Goal: Task Accomplishment & Management: Use online tool/utility

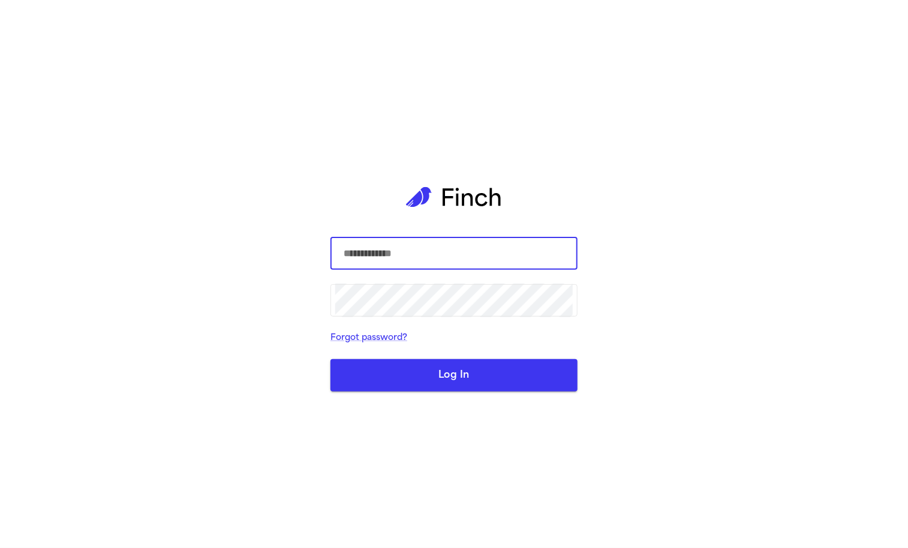
click at [0, 547] on com-1password-button at bounding box center [0, 548] width 0 height 0
type input "**********"
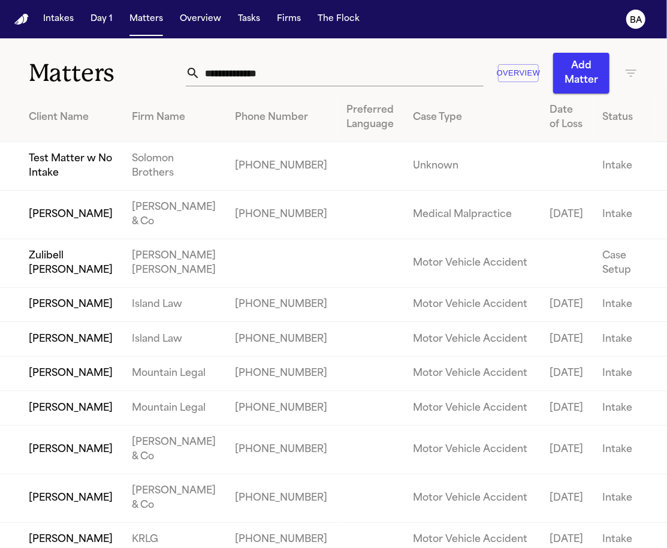
click at [387, 81] on input "text" at bounding box center [342, 73] width 284 height 26
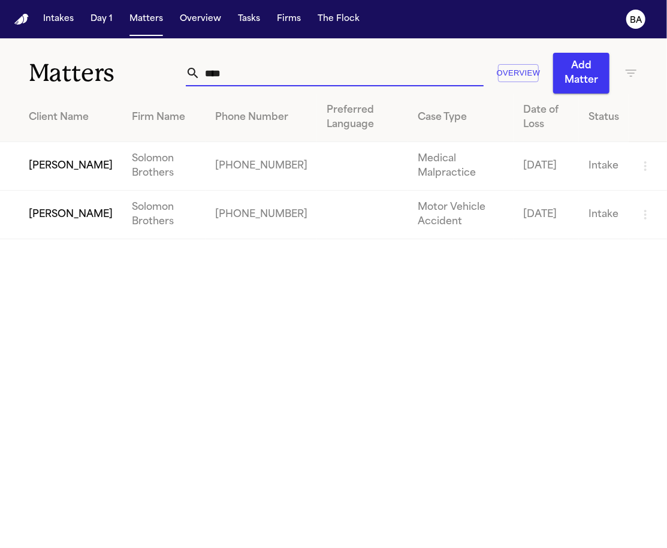
type input "****"
click at [48, 191] on td "Alexander Holloway" at bounding box center [61, 215] width 122 height 49
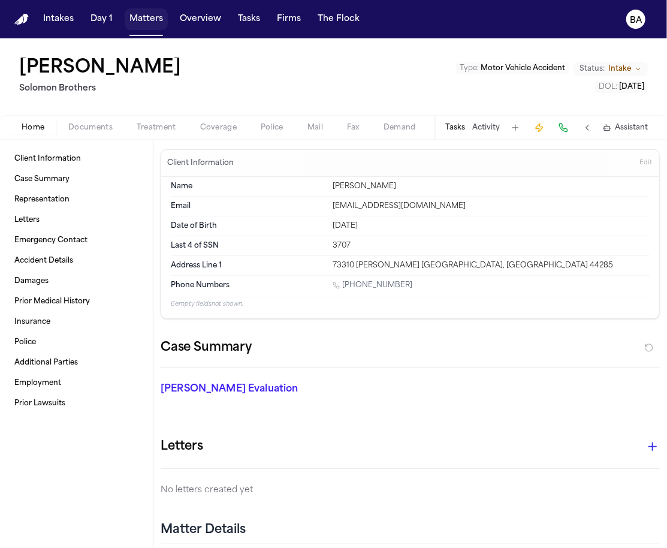
click at [140, 20] on button "Matters" at bounding box center [146, 19] width 43 height 22
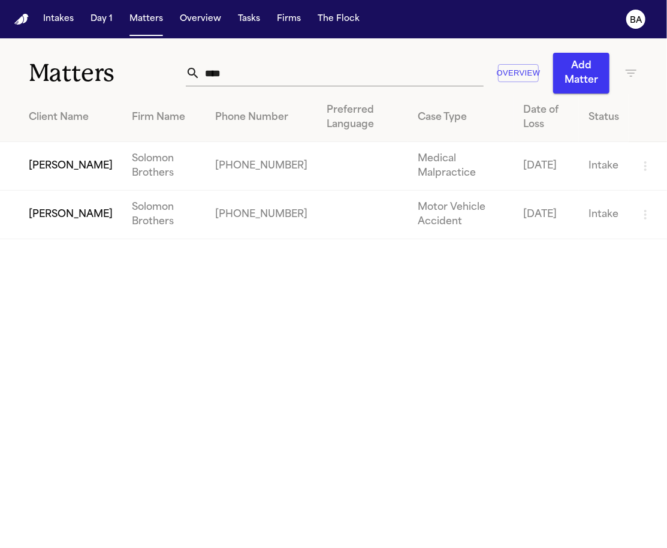
click at [384, 77] on input "****" at bounding box center [342, 73] width 284 height 26
click at [54, 172] on td "Alex Gomez" at bounding box center [61, 166] width 122 height 49
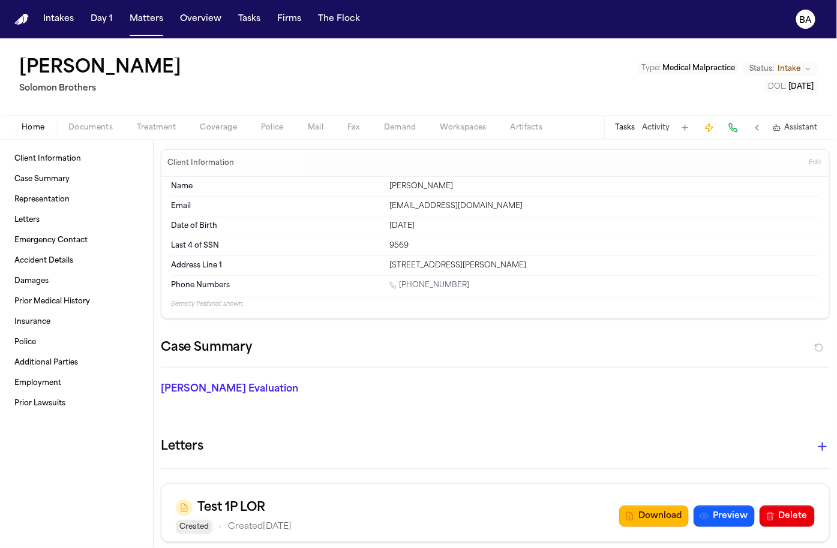
click at [221, 125] on span "Coverage" at bounding box center [218, 128] width 37 height 10
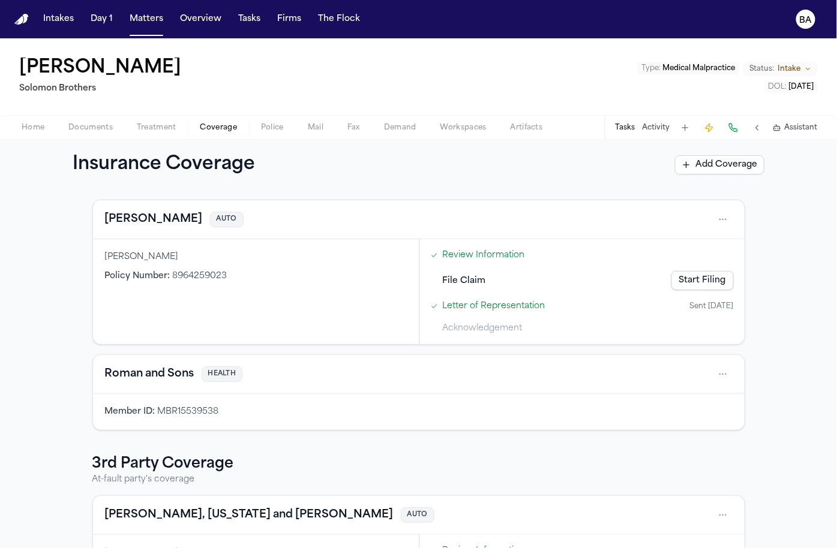
scroll to position [55, 0]
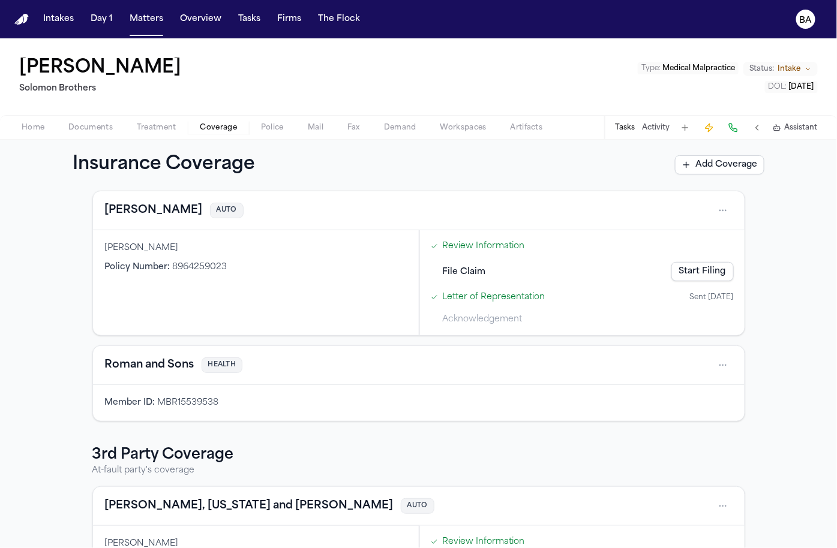
click at [712, 269] on link "Start Filing" at bounding box center [702, 271] width 62 height 19
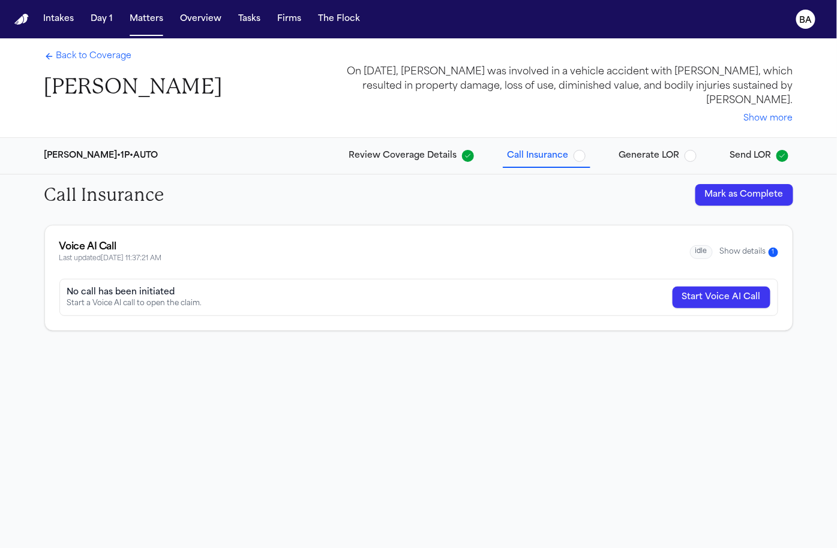
click at [429, 163] on button "Review Coverage Details" at bounding box center [411, 156] width 134 height 22
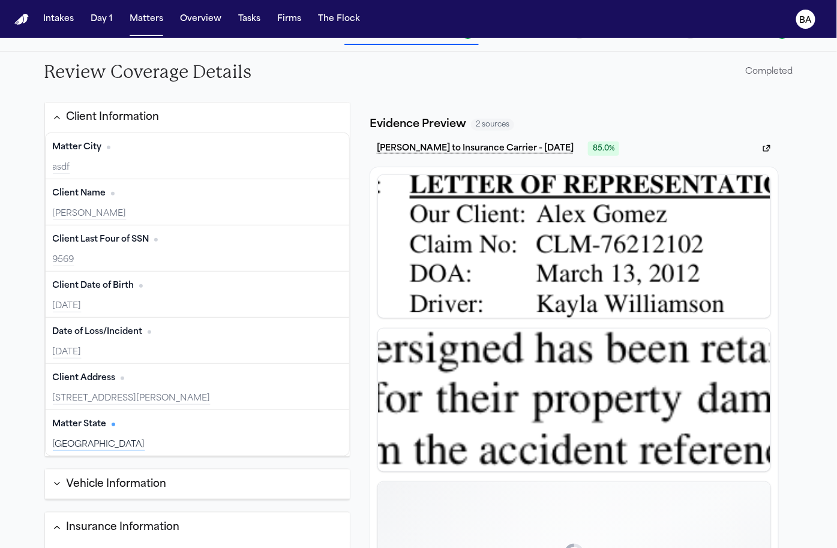
scroll to position [131, 0]
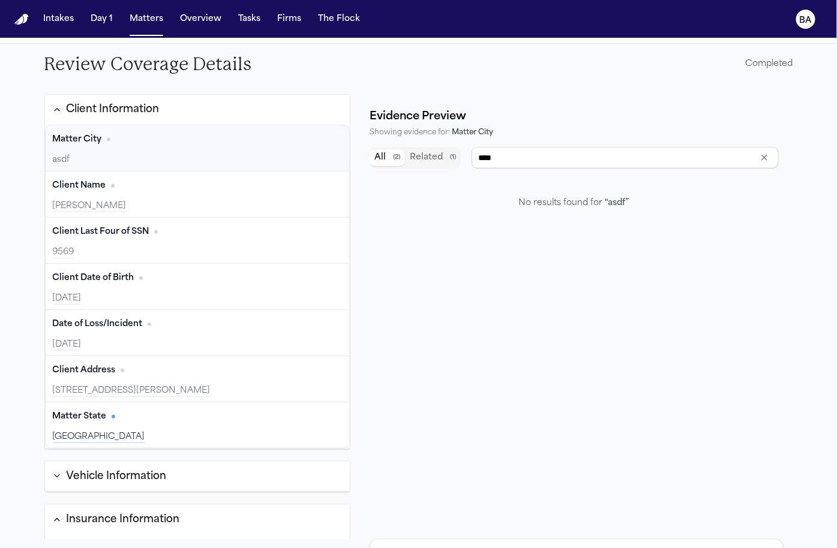
click at [252, 106] on button "Client Information" at bounding box center [197, 110] width 305 height 30
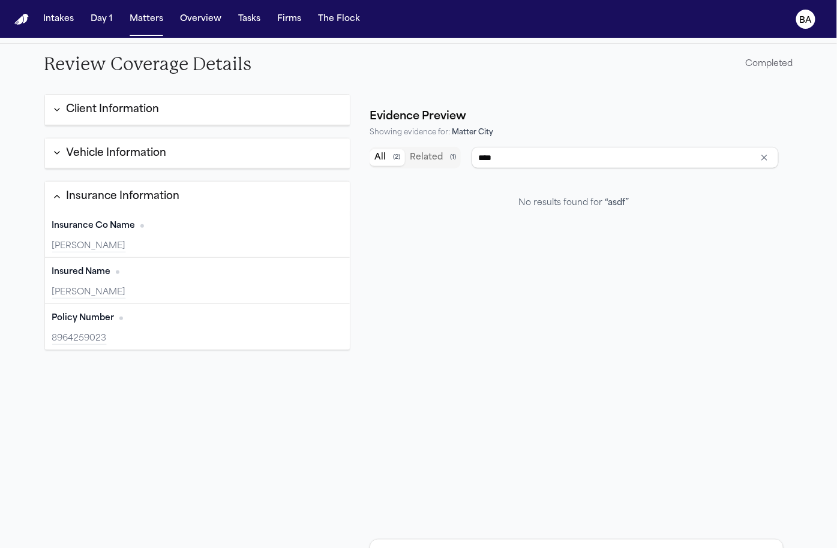
click at [222, 194] on button "Insurance Information" at bounding box center [197, 197] width 305 height 30
click at [225, 118] on button "Client Information" at bounding box center [197, 110] width 305 height 31
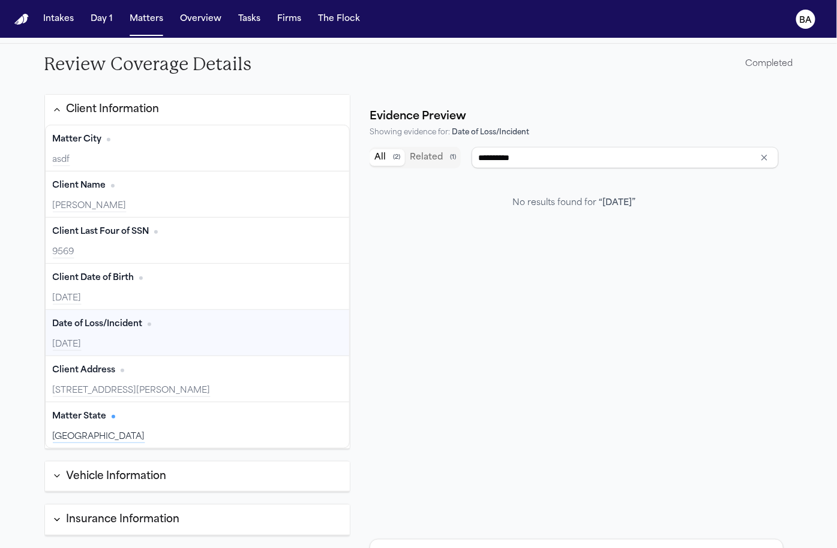
type input "**********"
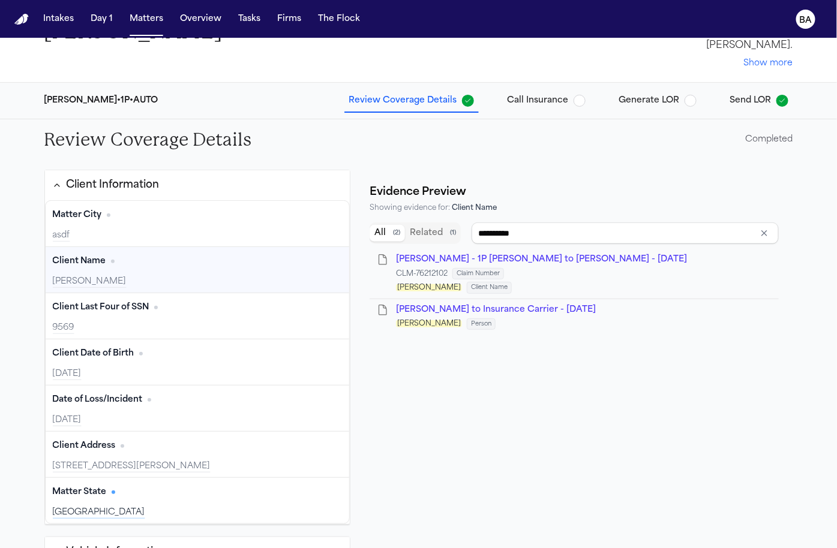
click at [544, 95] on span "Call Insurance" at bounding box center [537, 101] width 61 height 12
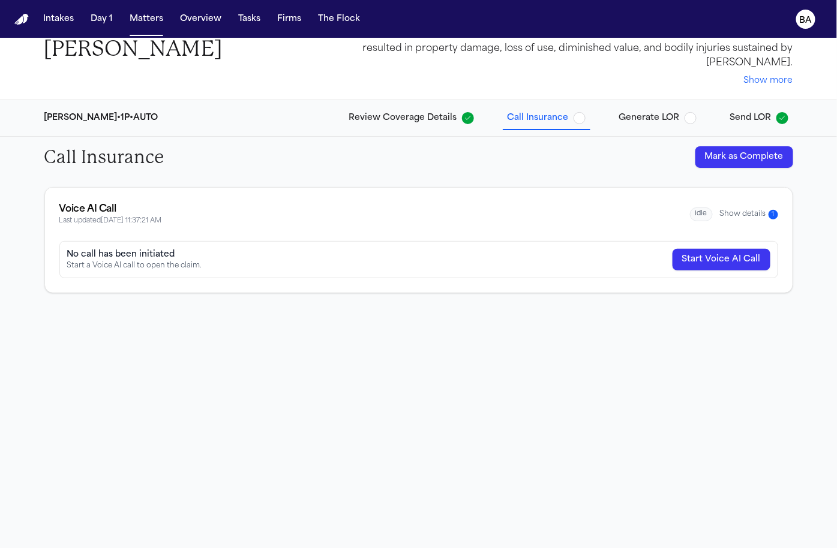
click at [635, 116] on span "Generate LOR" at bounding box center [649, 118] width 61 height 12
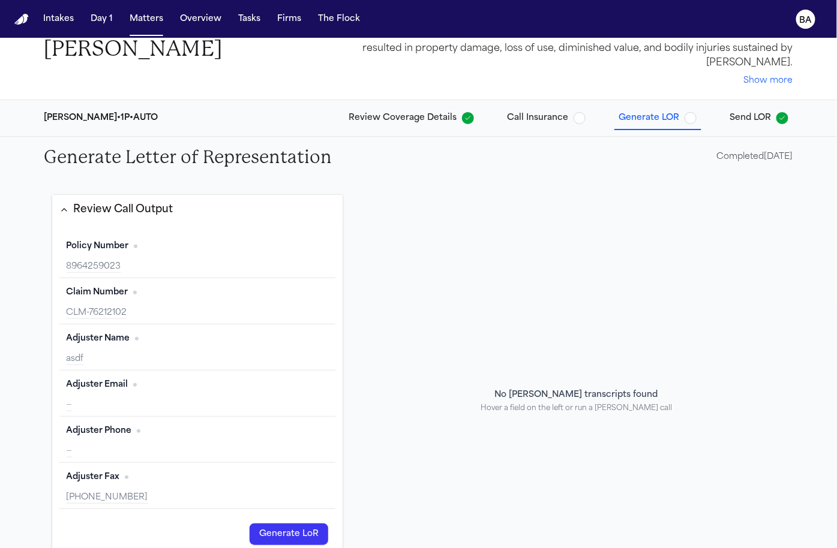
scroll to position [114, 0]
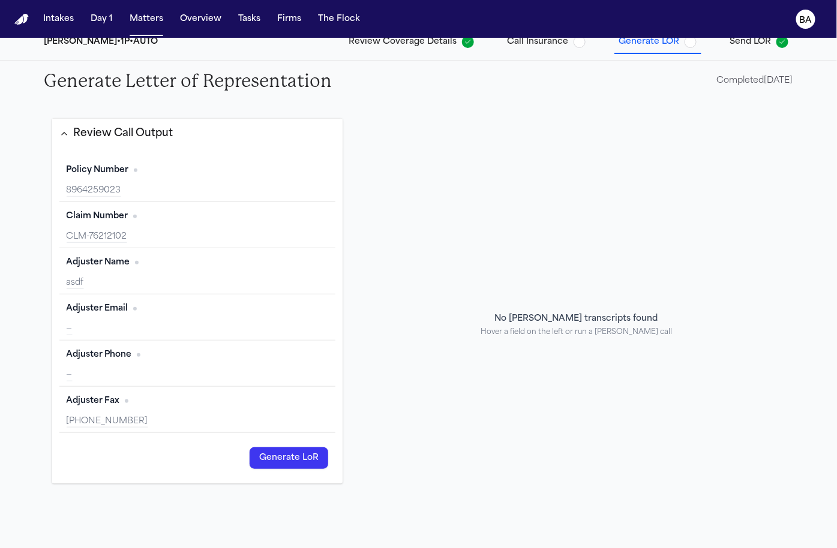
click at [142, 128] on div "Review Call Output" at bounding box center [124, 134] width 100 height 16
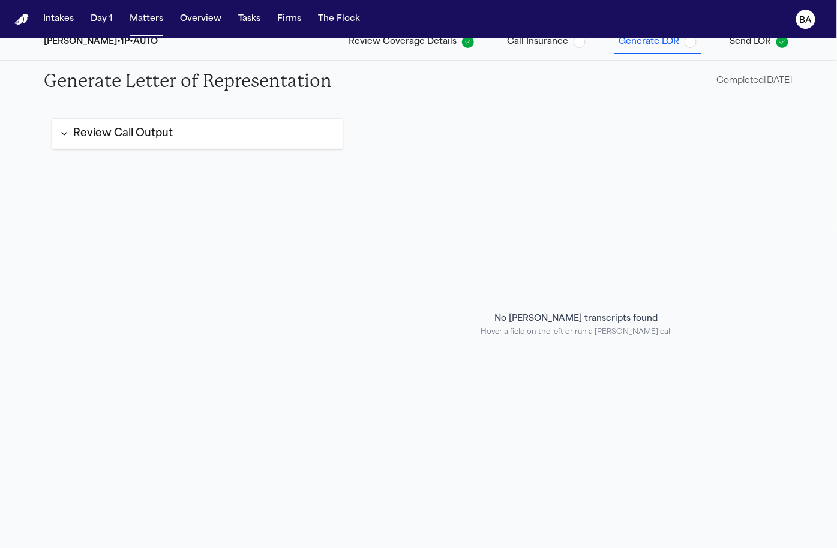
click at [139, 136] on div "Review Call Output" at bounding box center [124, 134] width 100 height 16
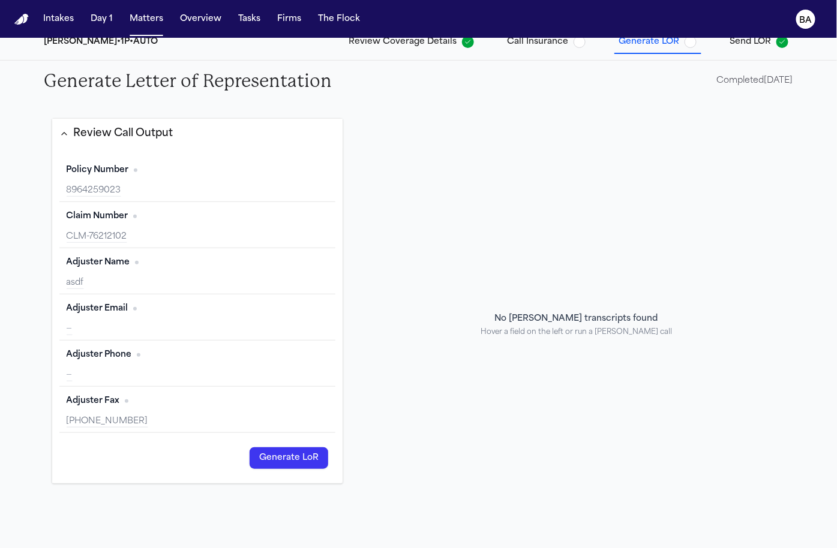
click at [139, 136] on div "Review Call Output" at bounding box center [124, 134] width 100 height 16
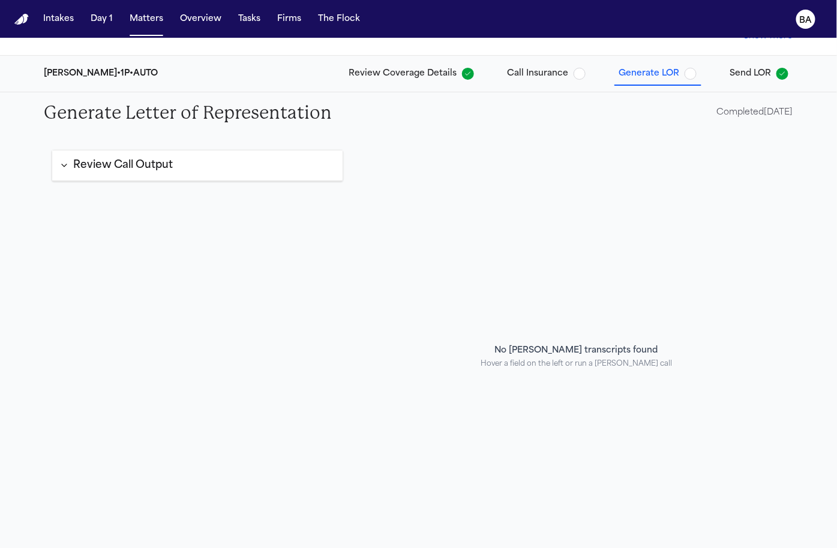
scroll to position [62, 0]
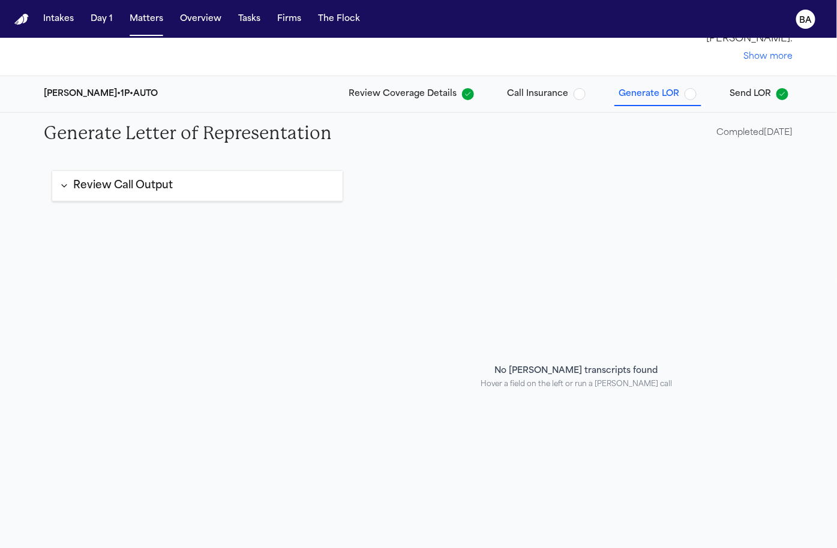
click at [468, 97] on icon "button" at bounding box center [467, 94] width 7 height 7
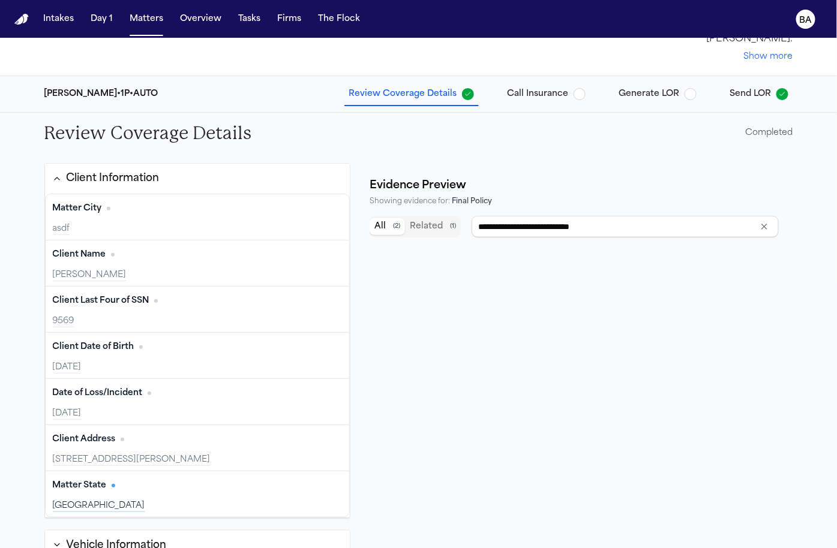
click at [230, 191] on button "Client Information" at bounding box center [197, 179] width 305 height 30
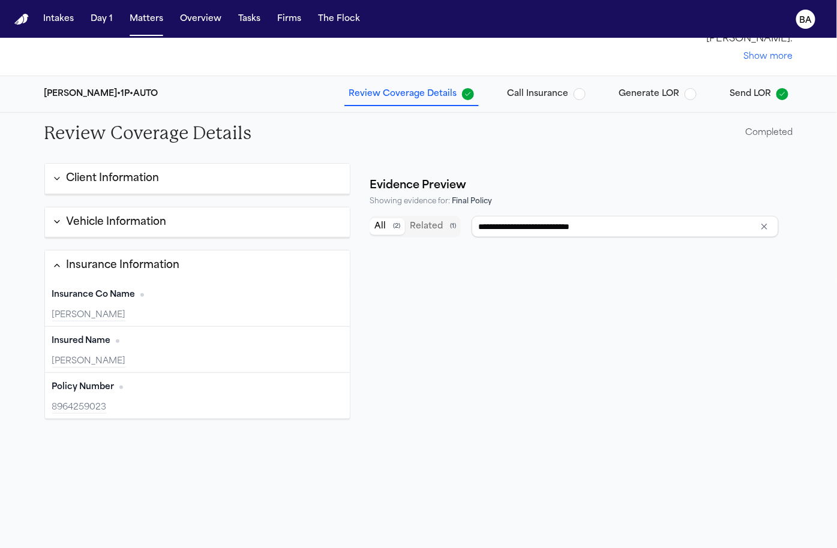
click at [224, 210] on button "Vehicle Information" at bounding box center [197, 222] width 305 height 31
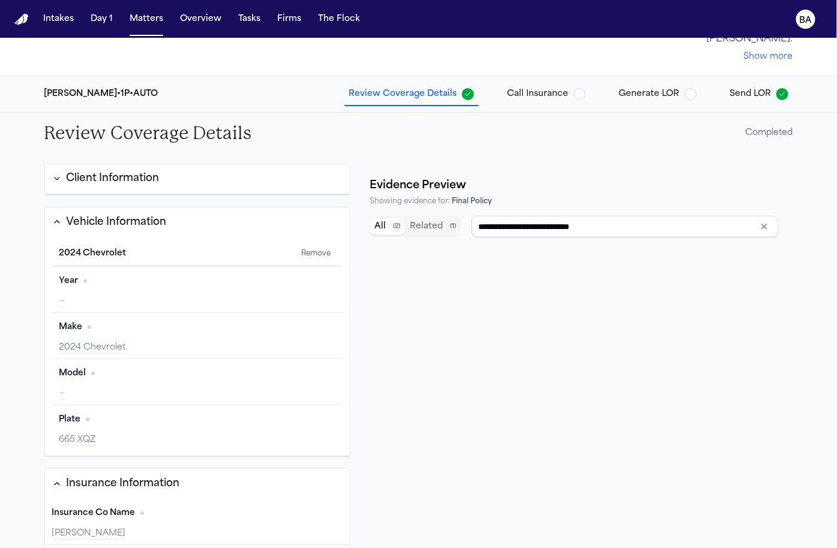
click at [640, 94] on span "Generate LOR" at bounding box center [649, 94] width 61 height 12
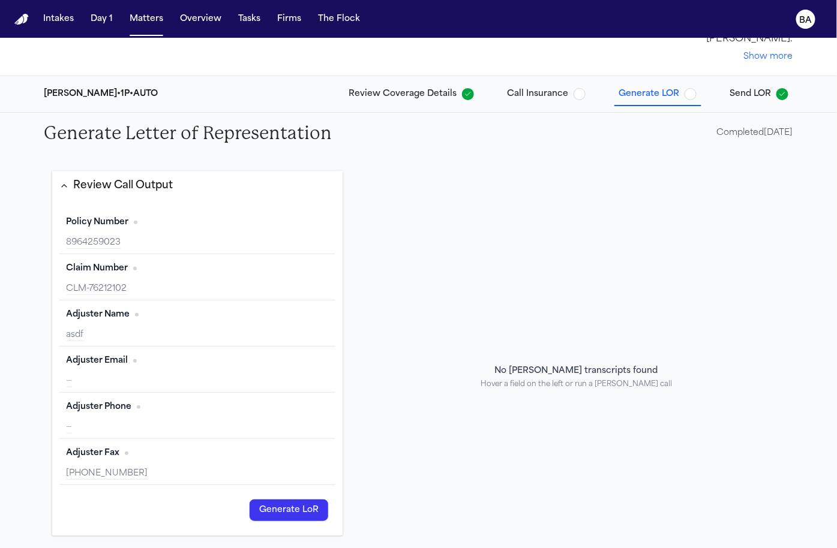
click at [259, 188] on button "Review Call Output" at bounding box center [197, 186] width 291 height 30
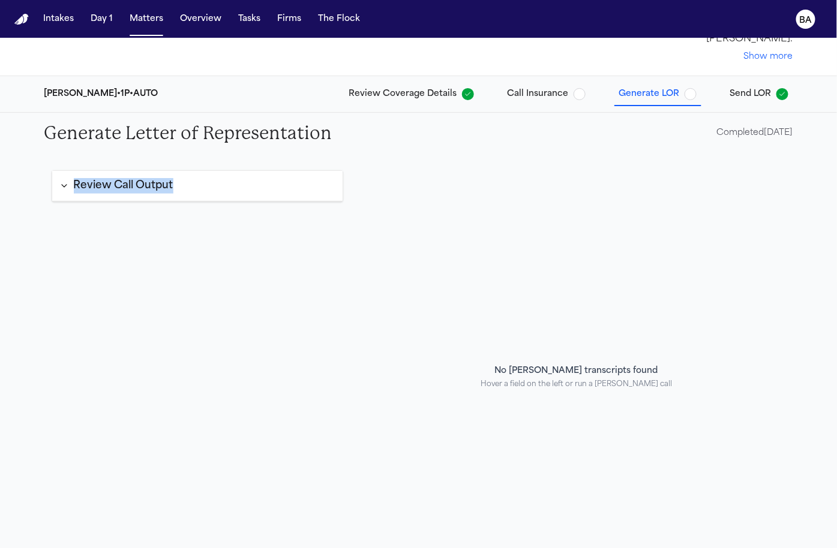
drag, startPoint x: 55, startPoint y: 220, endPoint x: 167, endPoint y: 227, distance: 111.7
click at [146, 226] on div "Review Call Output Policy Number Edit 8964259023 Claim Number Edit CLM-76212102…" at bounding box center [197, 377] width 306 height 428
click at [51, 228] on div "Review Call Output Policy Number Edit 8964259023 Claim Number Edit CLM-76212102…" at bounding box center [197, 377] width 306 height 428
click at [758, 93] on span "Send LOR" at bounding box center [750, 94] width 41 height 12
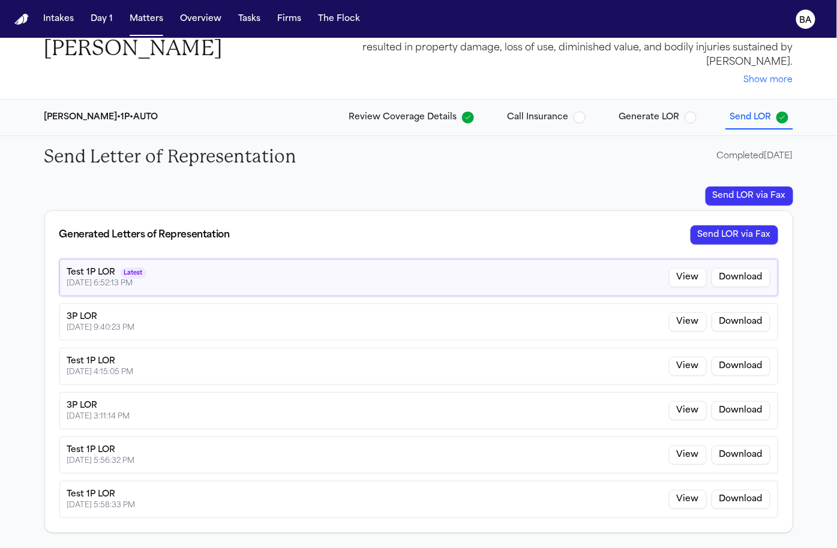
scroll to position [38, 0]
click at [688, 277] on button "View" at bounding box center [688, 278] width 38 height 19
click at [609, 127] on div "Review Coverage Details Call Insurance Generate LOR Send LOR" at bounding box center [568, 118] width 449 height 22
click at [625, 122] on span "Generate LOR" at bounding box center [649, 118] width 61 height 12
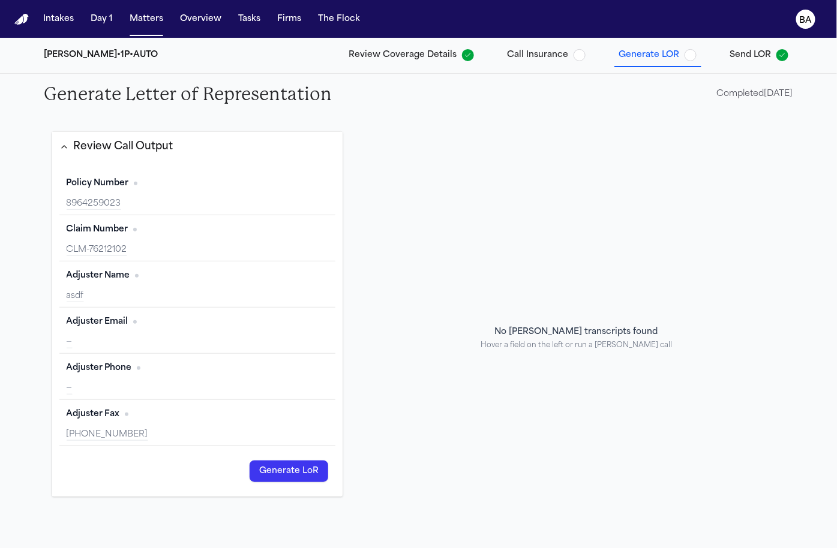
scroll to position [100, 0]
click at [761, 54] on span "Send LOR" at bounding box center [750, 56] width 41 height 12
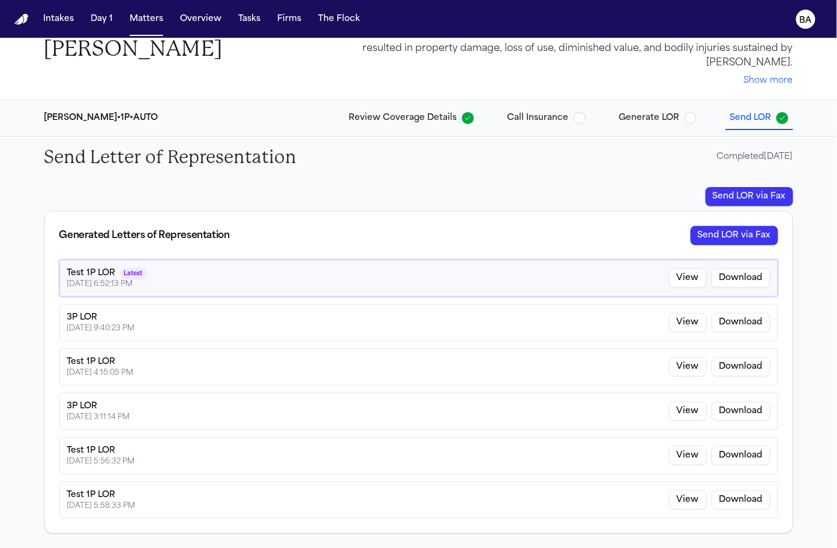
click at [657, 112] on span "Generate LOR" at bounding box center [649, 118] width 61 height 12
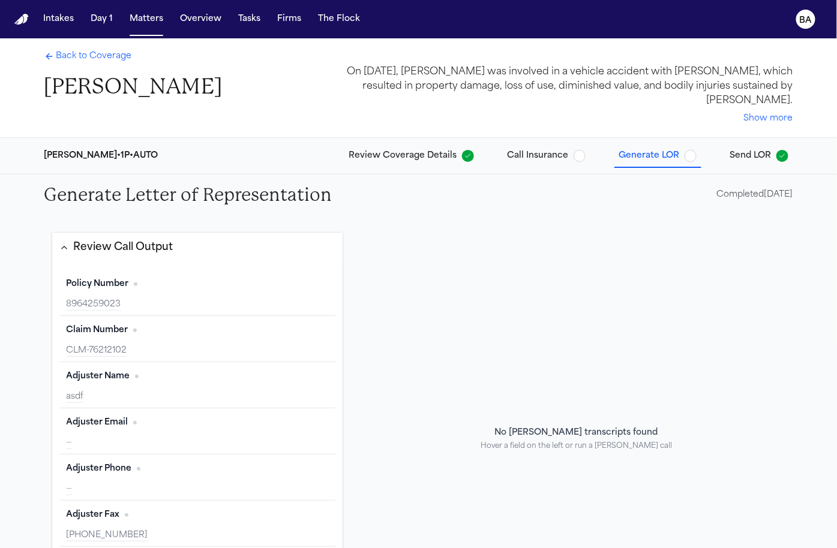
click at [398, 161] on span "Review Coverage Details" at bounding box center [403, 156] width 108 height 12
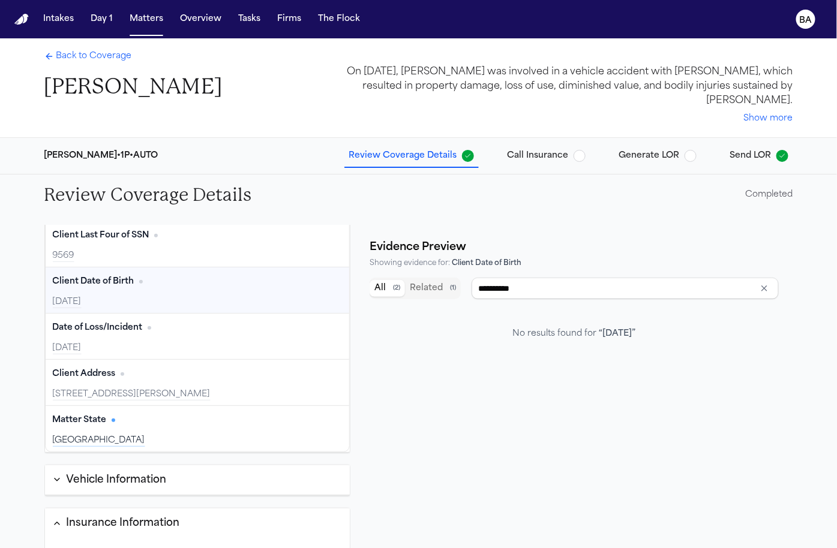
type input "**********"
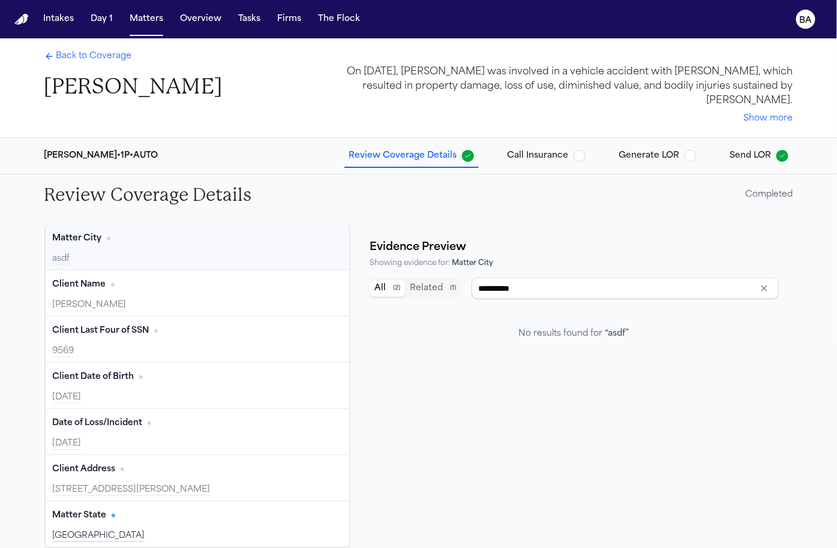
scroll to position [34, 0]
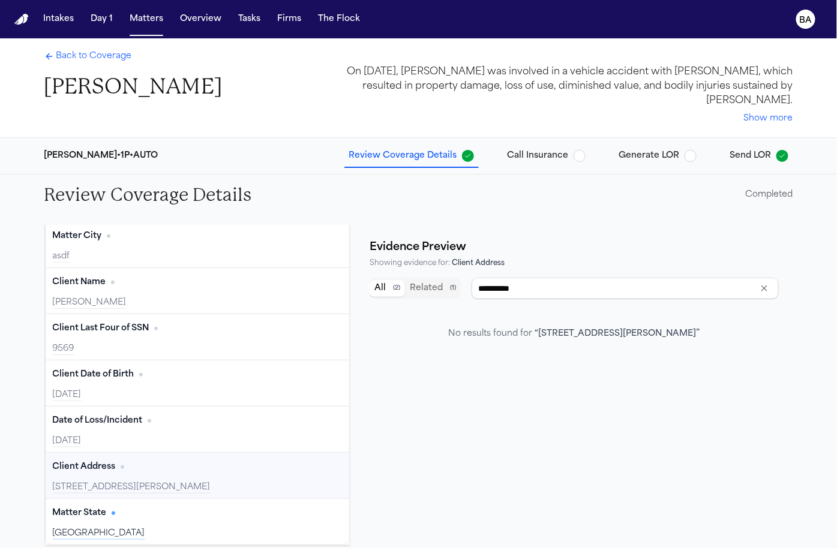
type input "****"
click at [628, 153] on span "Generate LOR" at bounding box center [649, 156] width 61 height 12
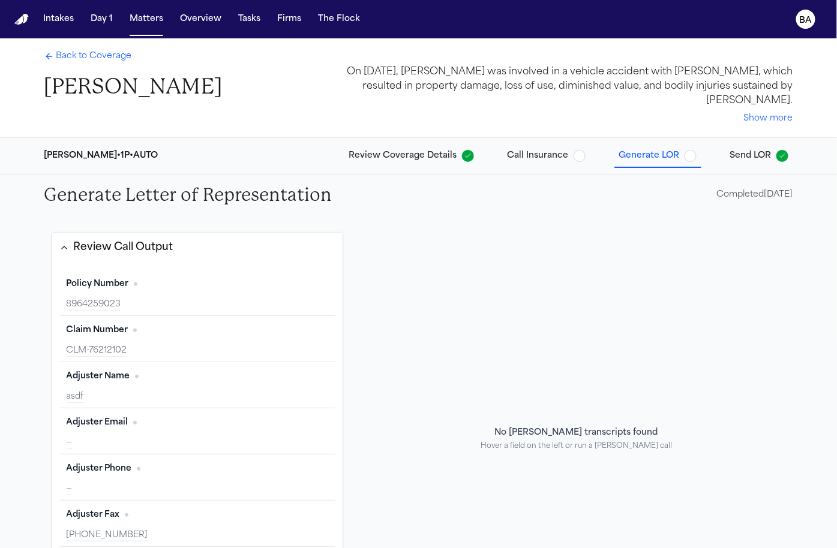
click at [228, 245] on button "Review Call Output" at bounding box center [197, 248] width 291 height 30
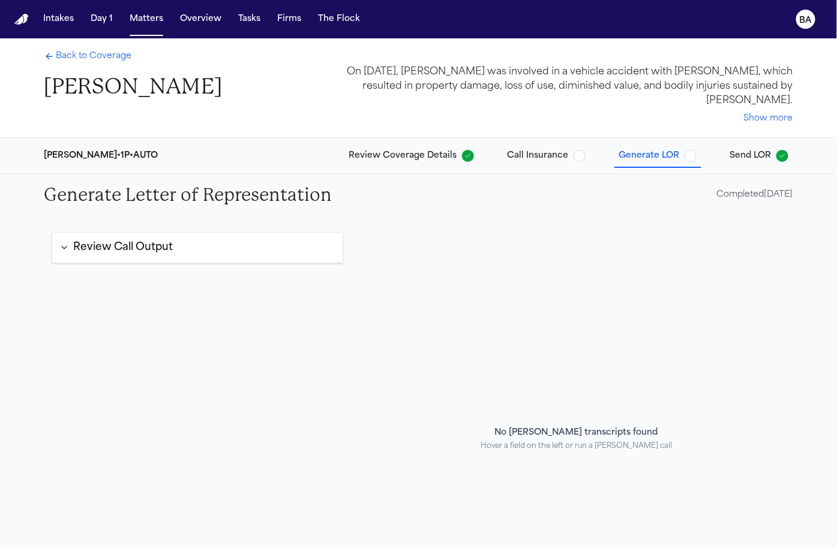
click at [107, 252] on div "Review Call Output" at bounding box center [124, 248] width 100 height 16
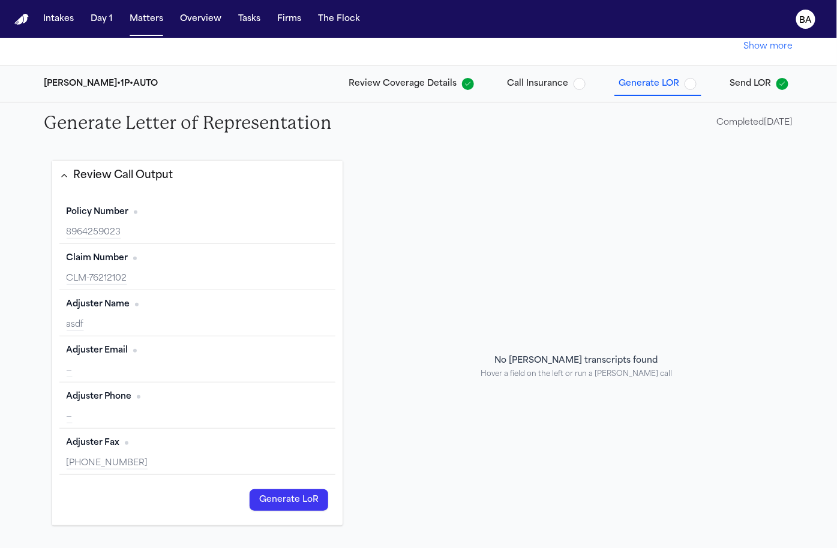
scroll to position [51, 0]
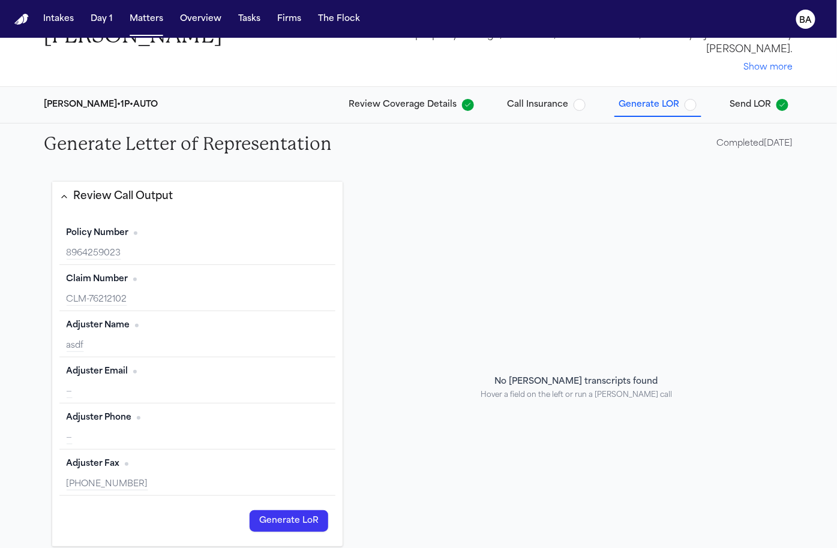
click at [738, 142] on div "Completed 09/01/2025" at bounding box center [755, 144] width 76 height 12
click at [724, 145] on div "Completed 09/01/2025" at bounding box center [755, 144] width 76 height 12
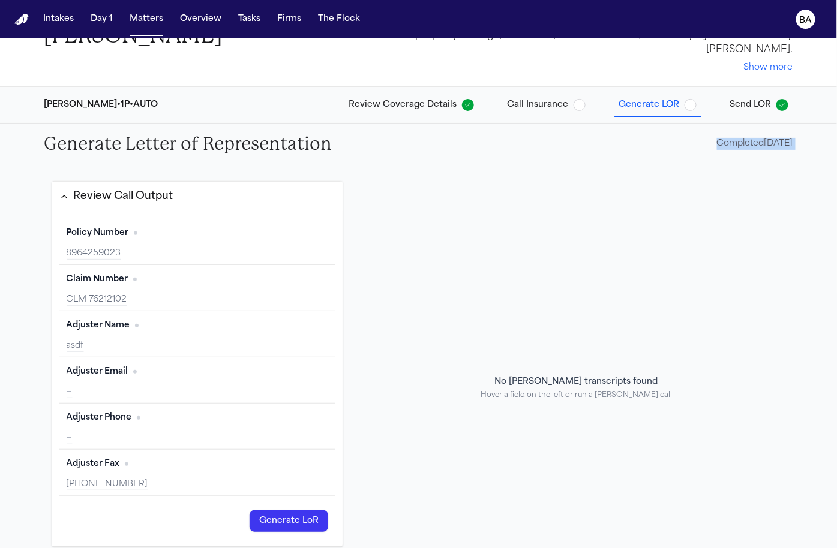
click at [724, 145] on div "Completed 09/01/2025" at bounding box center [755, 144] width 76 height 12
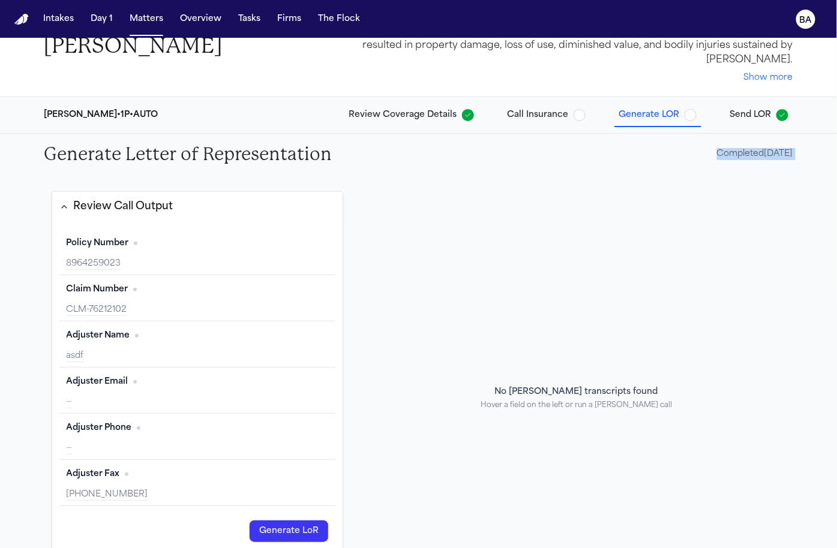
scroll to position [94, 0]
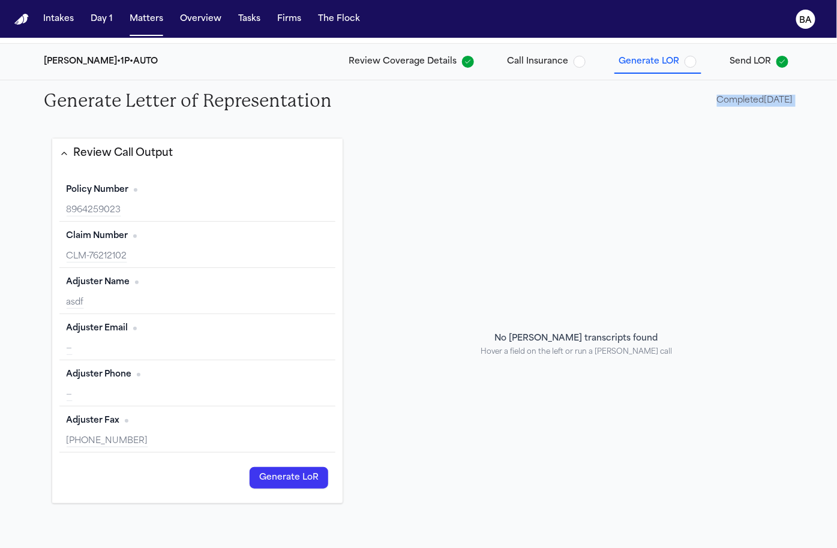
click at [189, 148] on button "Review Call Output" at bounding box center [197, 154] width 291 height 30
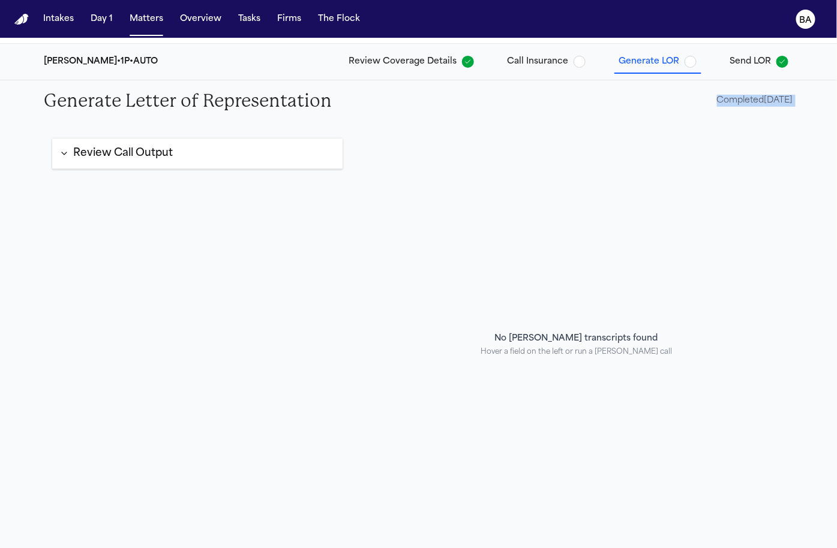
click at [55, 182] on div "Review Call Output Policy Number Edit 8964259023 Claim Number Edit CLM-76212102…" at bounding box center [197, 345] width 306 height 428
click at [540, 66] on span "Call Insurance" at bounding box center [537, 62] width 61 height 12
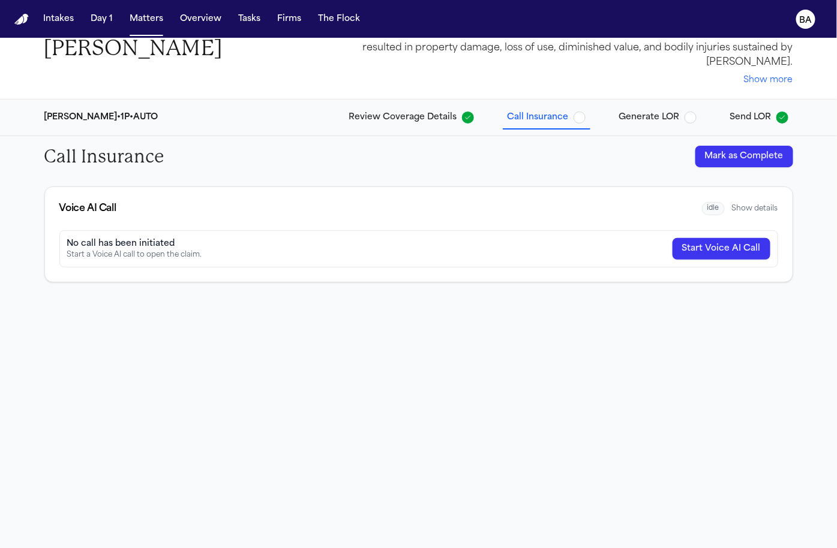
scroll to position [38, 0]
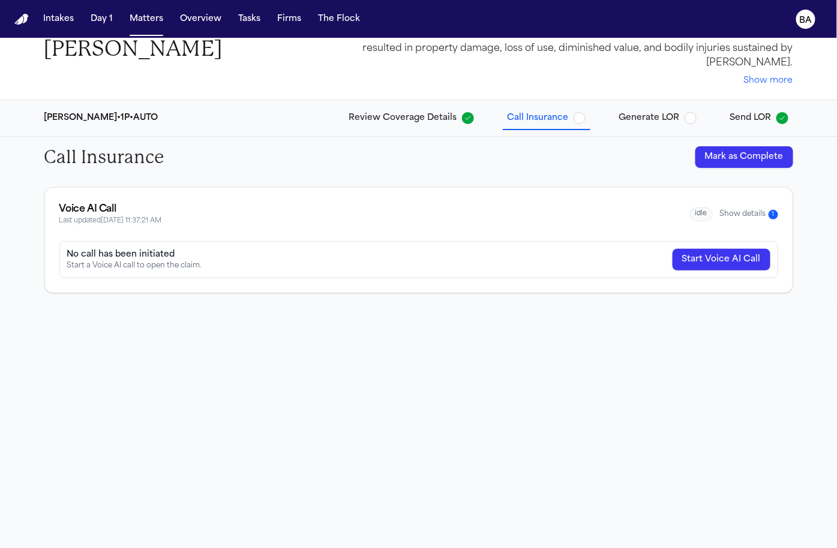
click at [746, 214] on button "Show details 1" at bounding box center [749, 214] width 58 height 10
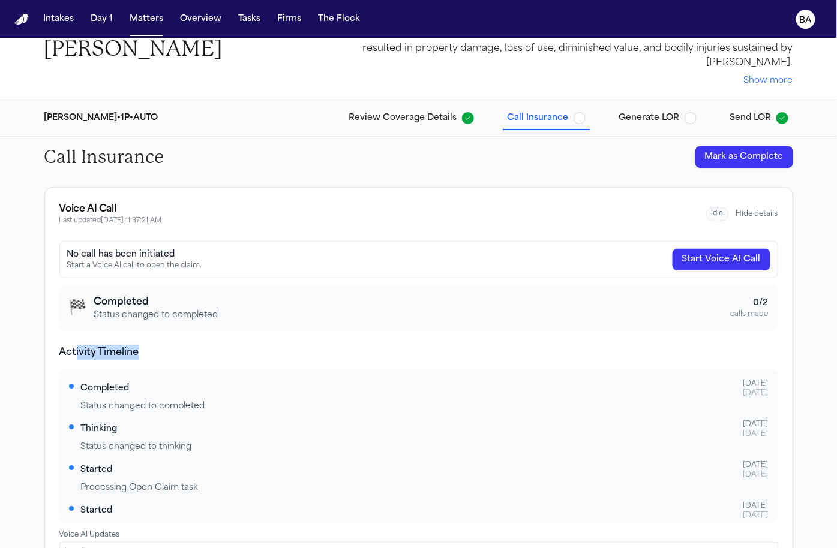
drag, startPoint x: 101, startPoint y: 350, endPoint x: 179, endPoint y: 350, distance: 78.6
click at [177, 350] on h4 "Activity Timeline" at bounding box center [418, 352] width 718 height 14
click at [637, 112] on span "Generate LOR" at bounding box center [649, 118] width 61 height 12
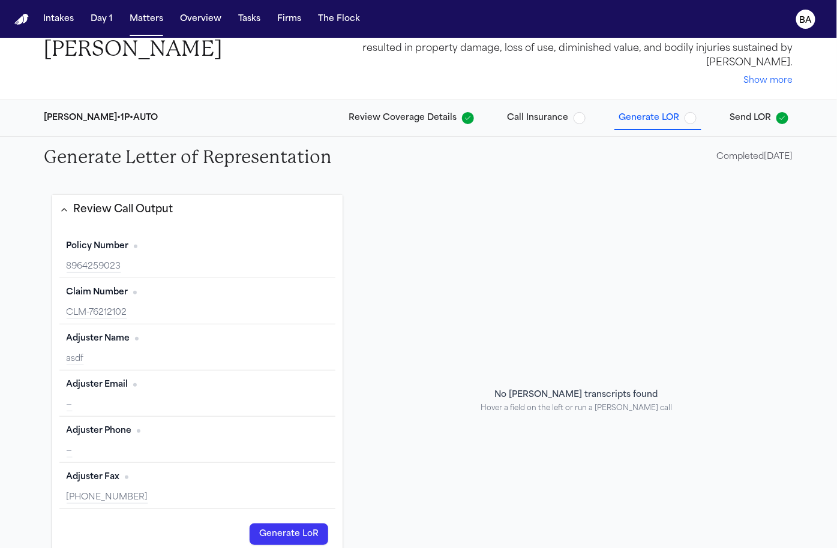
click at [144, 207] on div "Review Call Output" at bounding box center [124, 210] width 100 height 16
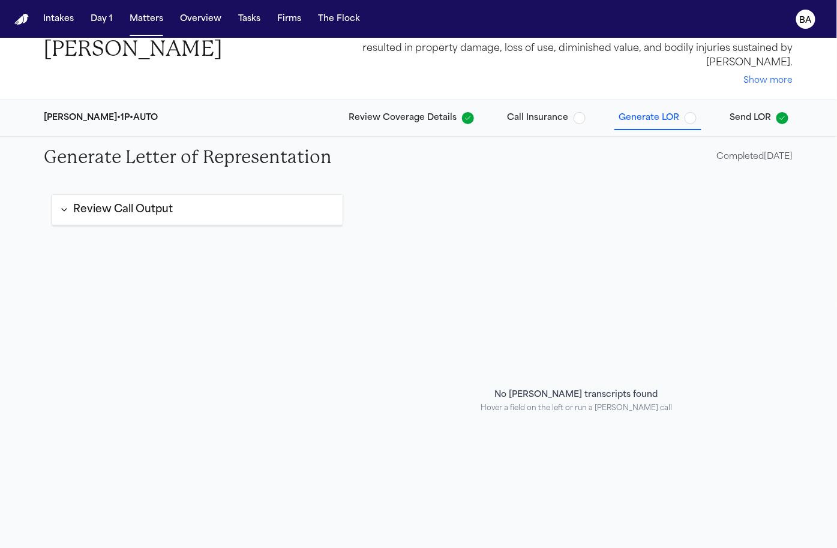
click at [144, 207] on div "Review Call Output" at bounding box center [124, 210] width 100 height 16
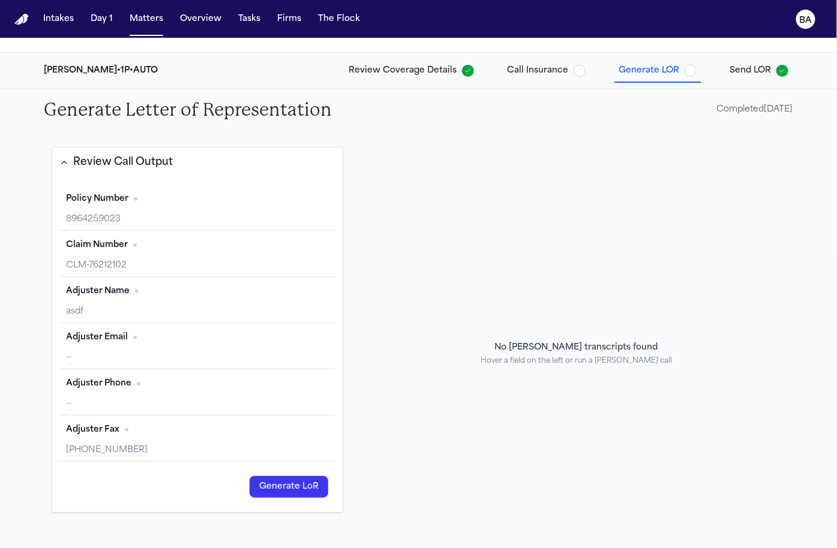
scroll to position [86, 0]
click at [116, 335] on span "Adjuster Email" at bounding box center [98, 337] width 62 height 12
click at [97, 240] on span "Claim Number" at bounding box center [98, 245] width 62 height 12
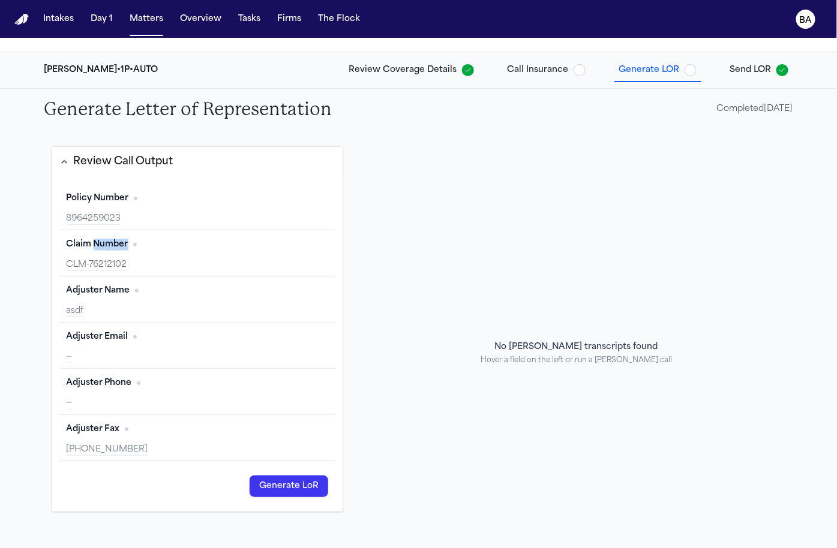
click at [97, 240] on span "Claim Number" at bounding box center [98, 245] width 62 height 12
click at [97, 241] on span "Claim Number" at bounding box center [98, 245] width 62 height 12
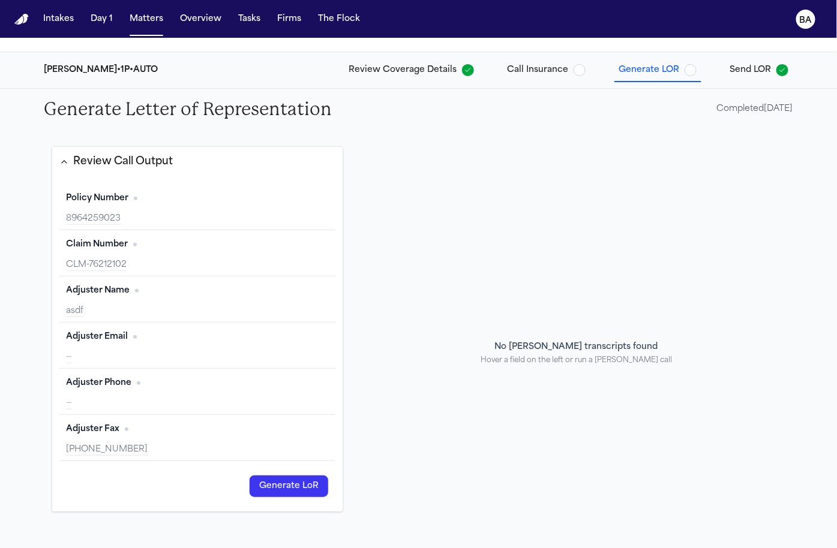
click at [96, 293] on span "Adjuster Name" at bounding box center [99, 291] width 64 height 12
click at [95, 339] on span "Adjuster Email" at bounding box center [98, 337] width 62 height 12
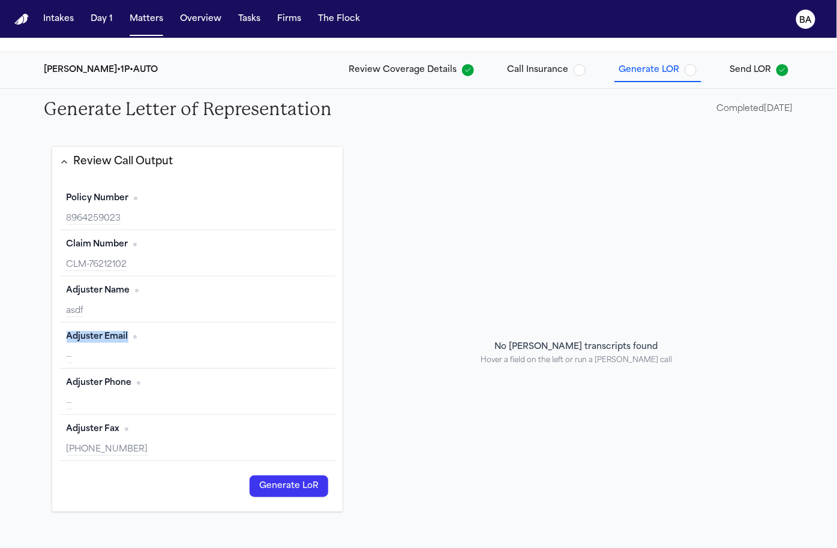
click at [95, 339] on span "Adjuster Email" at bounding box center [98, 337] width 62 height 12
click at [94, 380] on span "Adjuster Phone" at bounding box center [99, 383] width 65 height 12
click at [97, 429] on span "Adjuster Fax" at bounding box center [93, 429] width 53 height 12
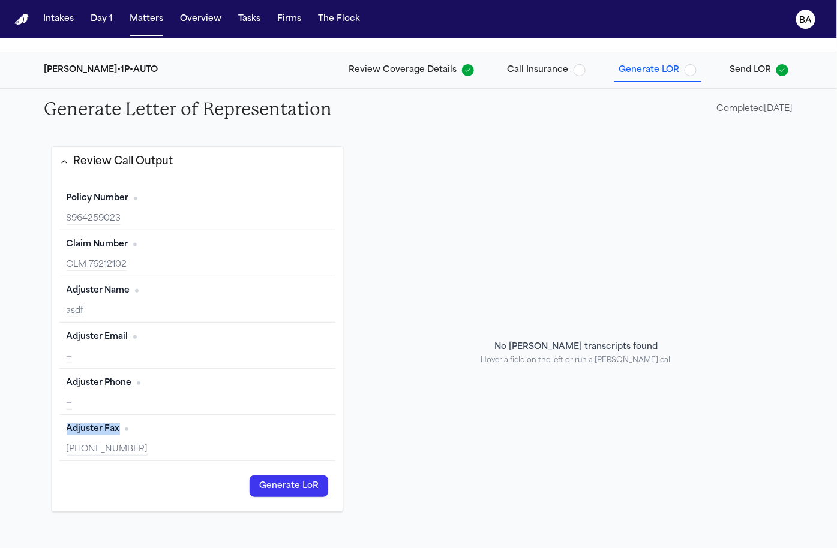
click at [97, 429] on span "Adjuster Fax" at bounding box center [93, 429] width 53 height 12
click at [115, 264] on div "CLM-76212102" at bounding box center [198, 265] width 262 height 12
click at [103, 265] on div "CLM-76212102" at bounding box center [198, 265] width 262 height 12
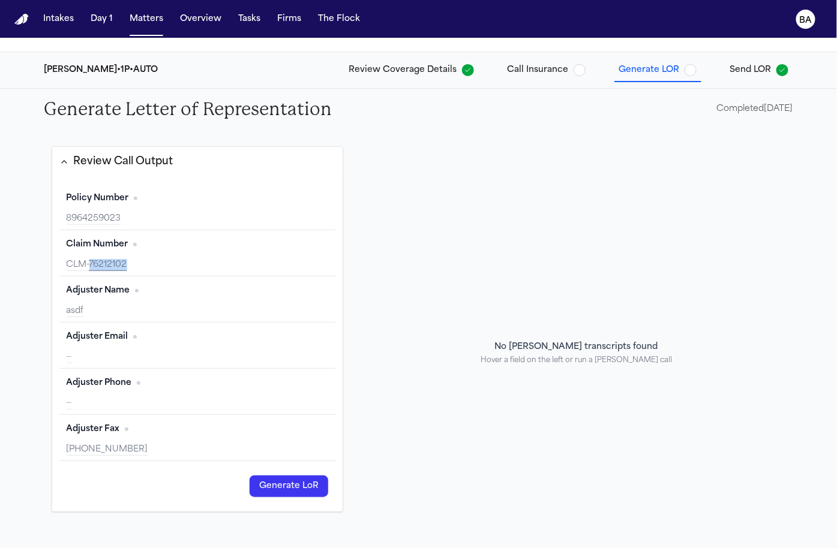
click at [103, 265] on div "CLM-76212102" at bounding box center [198, 265] width 262 height 12
click at [90, 269] on div "CLM-76212102" at bounding box center [198, 265] width 262 height 12
click at [47, 270] on div "Review Call Output Policy Number Edit 8964259023 Claim Number Edit CLM-76212102…" at bounding box center [197, 353] width 306 height 428
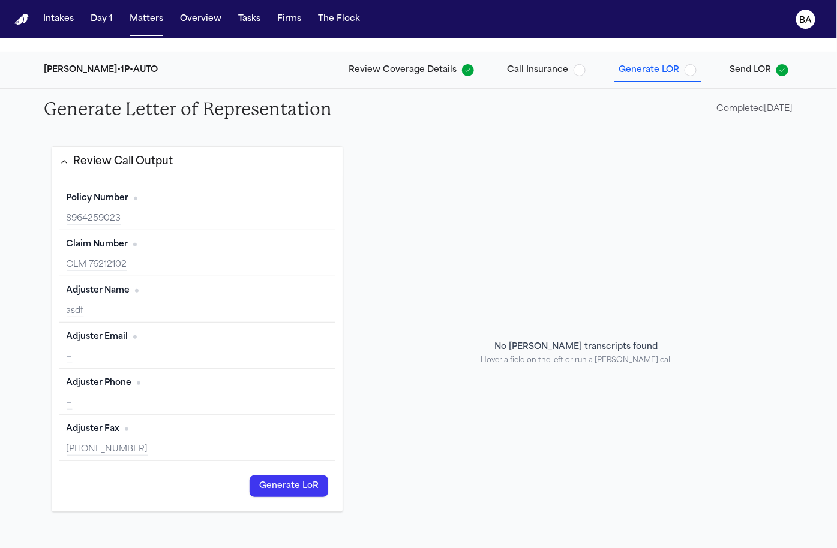
click at [87, 314] on div "asdf" at bounding box center [198, 311] width 262 height 12
click at [79, 311] on div "asdf" at bounding box center [198, 311] width 262 height 12
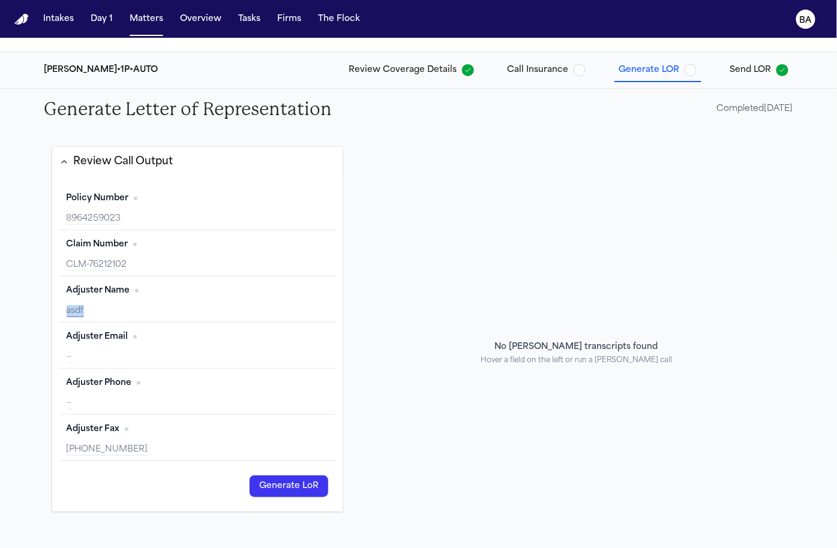
click at [79, 311] on div "asdf" at bounding box center [198, 311] width 262 height 12
click at [83, 305] on div "asdf" at bounding box center [198, 311] width 262 height 12
click at [418, 73] on span "Review Coverage Details" at bounding box center [403, 70] width 108 height 12
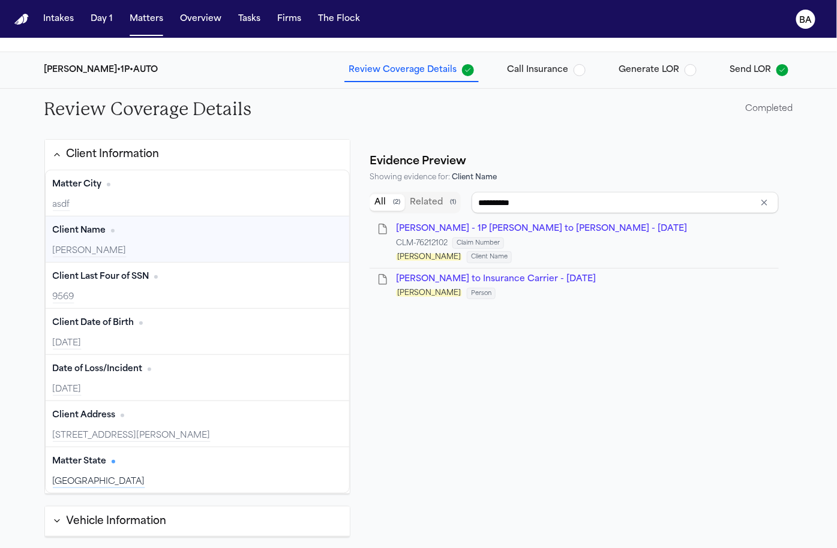
type input "****"
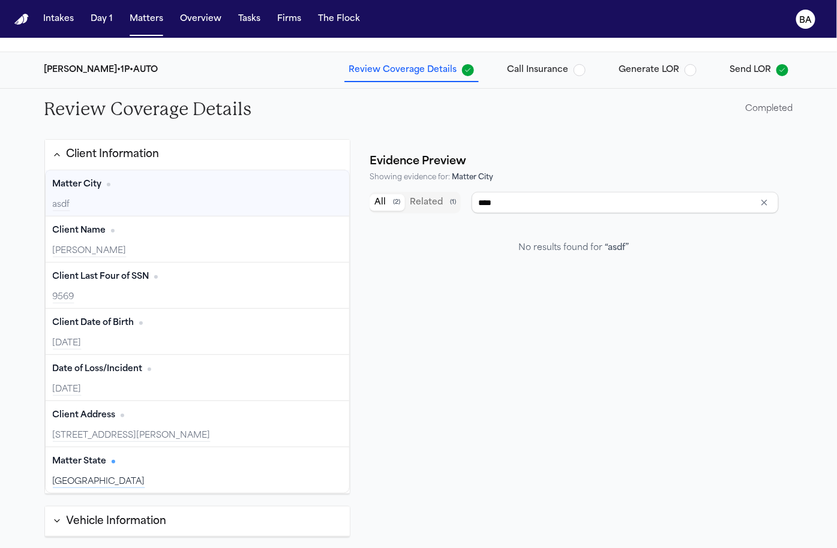
click at [268, 148] on button "Client Information" at bounding box center [197, 155] width 305 height 30
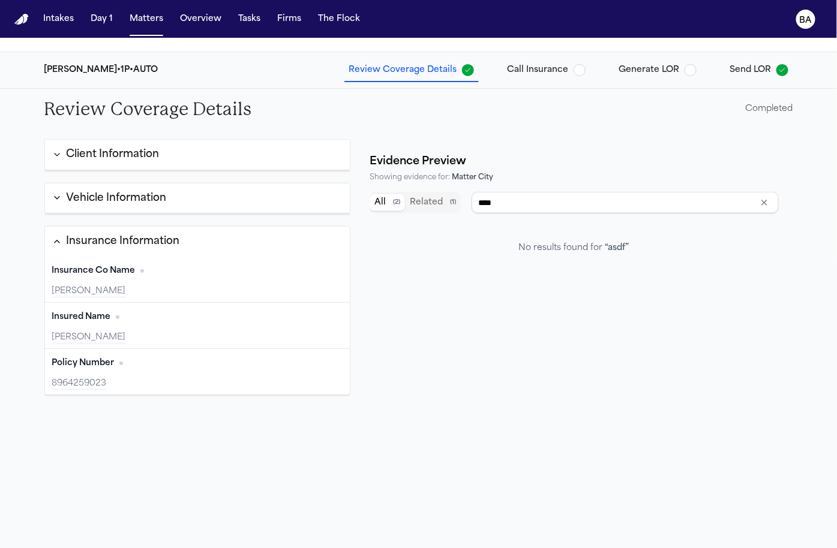
click at [263, 187] on button "Vehicle Information" at bounding box center [197, 198] width 305 height 31
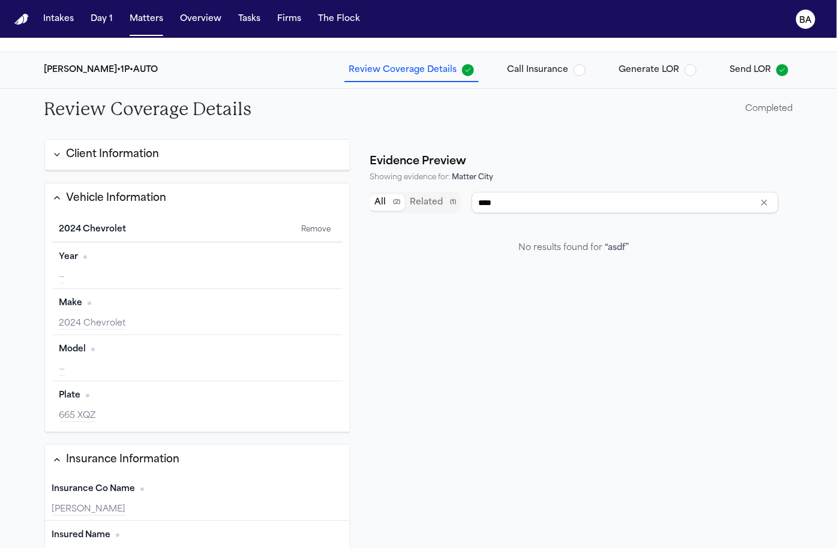
click at [264, 194] on button "Vehicle Information" at bounding box center [197, 198] width 305 height 30
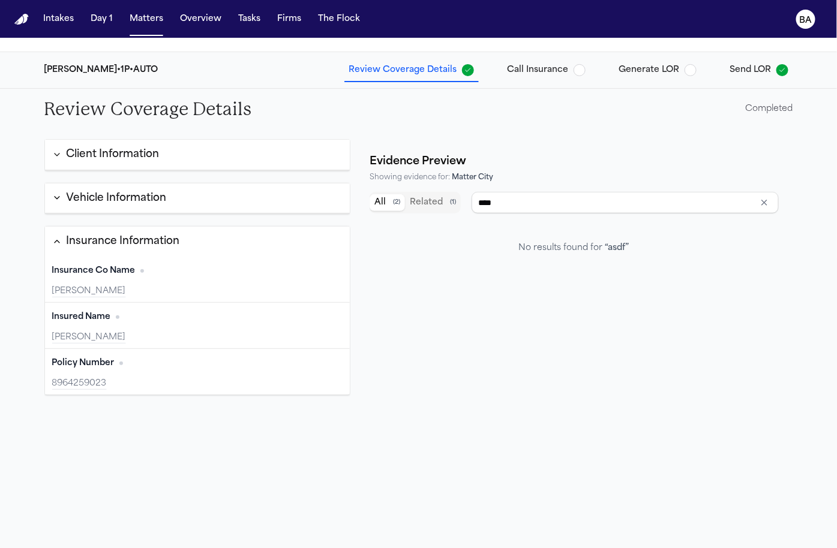
click at [277, 231] on button "Insurance Information" at bounding box center [197, 242] width 305 height 30
click at [636, 67] on span "Generate LOR" at bounding box center [649, 70] width 61 height 12
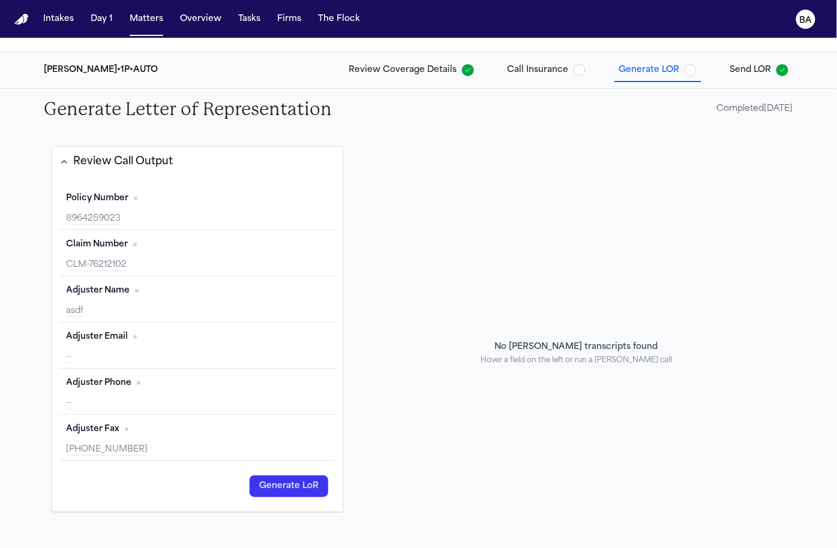
scroll to position [64, 0]
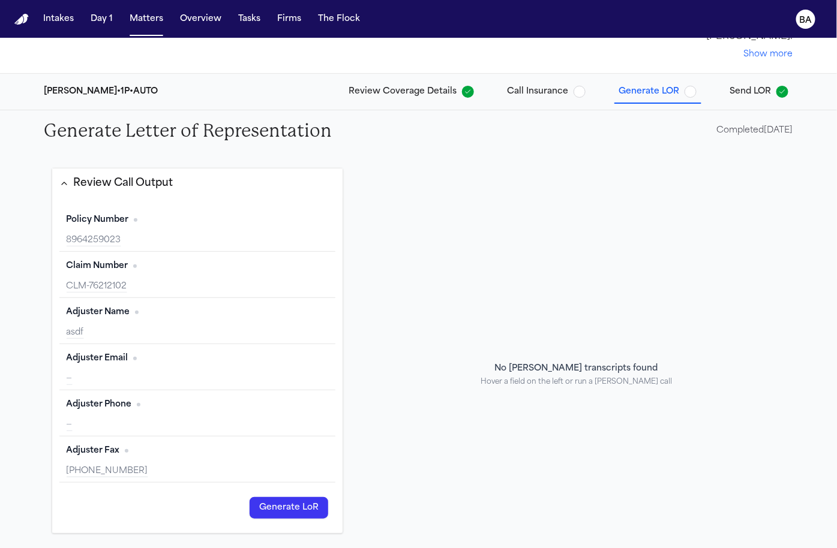
drag, startPoint x: 697, startPoint y: 142, endPoint x: 786, endPoint y: 139, distance: 89.4
click at [786, 139] on div "Generate Letter of Representation Completed 09/01/2025" at bounding box center [419, 130] width 768 height 41
click at [744, 91] on span "Send LOR" at bounding box center [750, 92] width 41 height 12
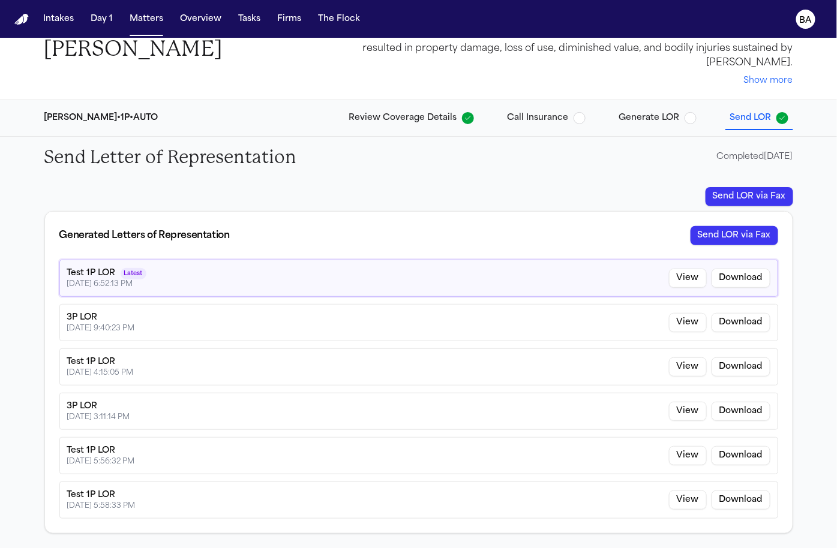
click at [630, 120] on span "Generate LOR" at bounding box center [649, 118] width 61 height 12
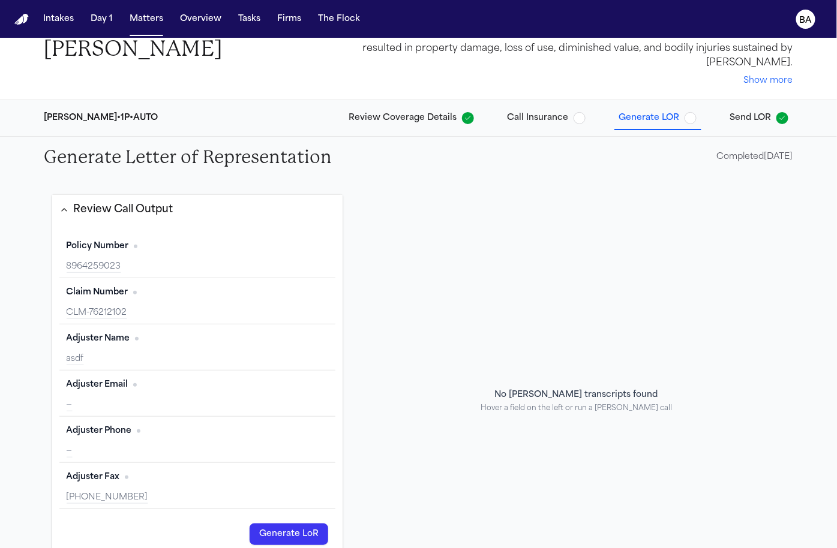
click at [730, 119] on span "Send LOR" at bounding box center [750, 118] width 41 height 12
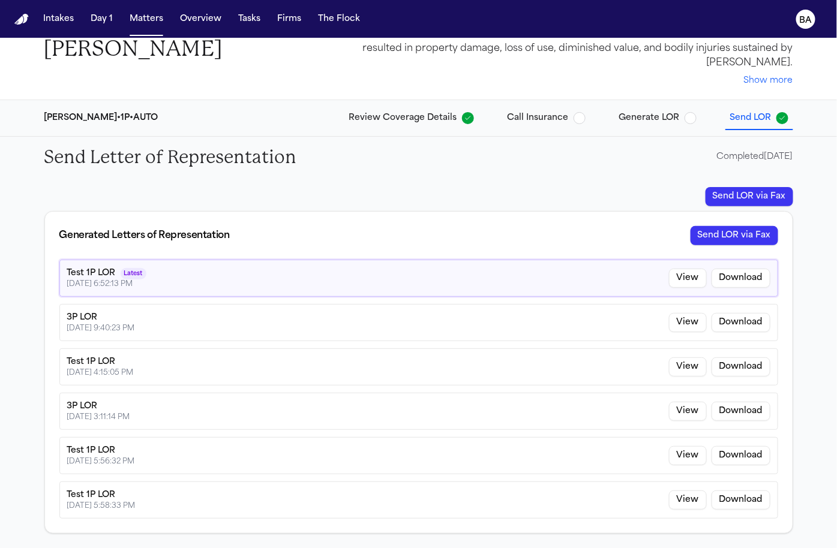
click at [755, 116] on span "Send LOR" at bounding box center [750, 118] width 41 height 12
click at [718, 202] on button "Send LOR via Fax" at bounding box center [749, 196] width 88 height 19
click at [395, 128] on button "Review Coverage Details" at bounding box center [411, 118] width 134 height 22
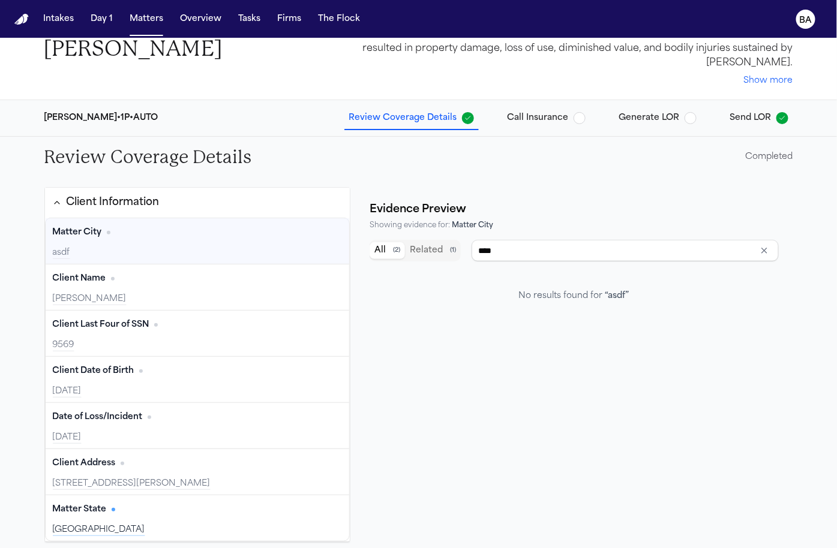
click at [420, 206] on div "Evidence Preview" at bounding box center [417, 209] width 97 height 17
type input "**********"
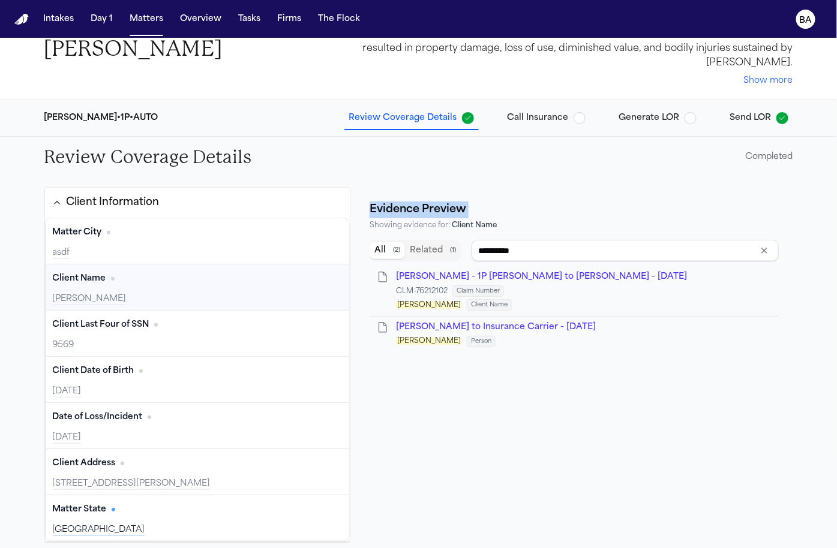
click at [763, 115] on span "Send LOR" at bounding box center [750, 118] width 41 height 12
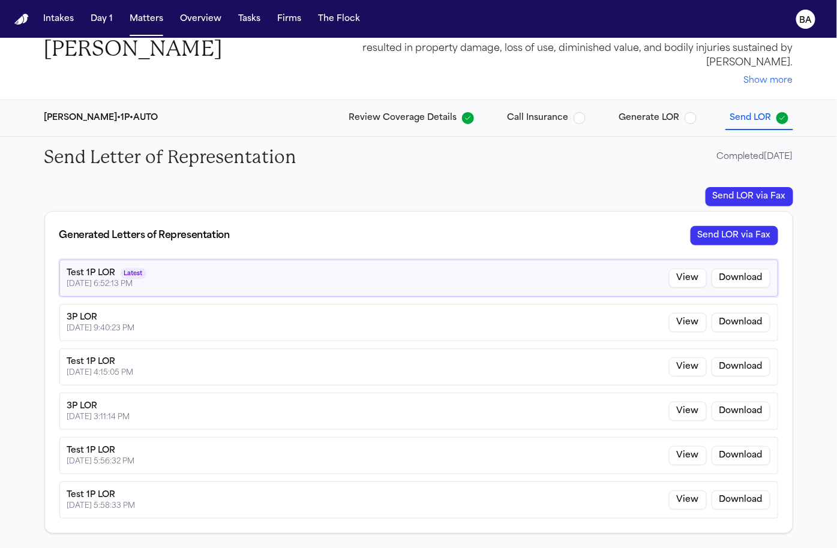
click at [733, 152] on div "Completed 09/01/2025" at bounding box center [755, 157] width 76 height 12
click at [634, 121] on span "Generate LOR" at bounding box center [649, 118] width 61 height 12
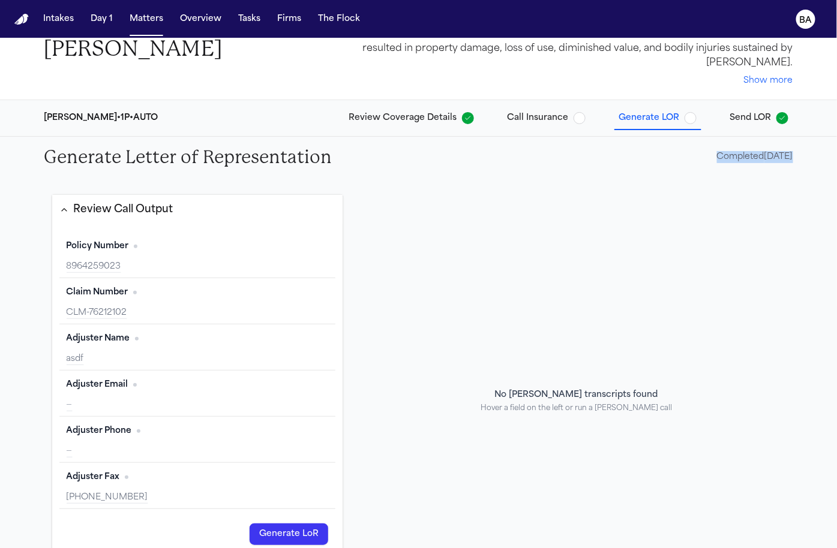
click at [564, 124] on span "Call Insurance" at bounding box center [537, 118] width 61 height 12
